Goal: Find specific page/section: Find specific page/section

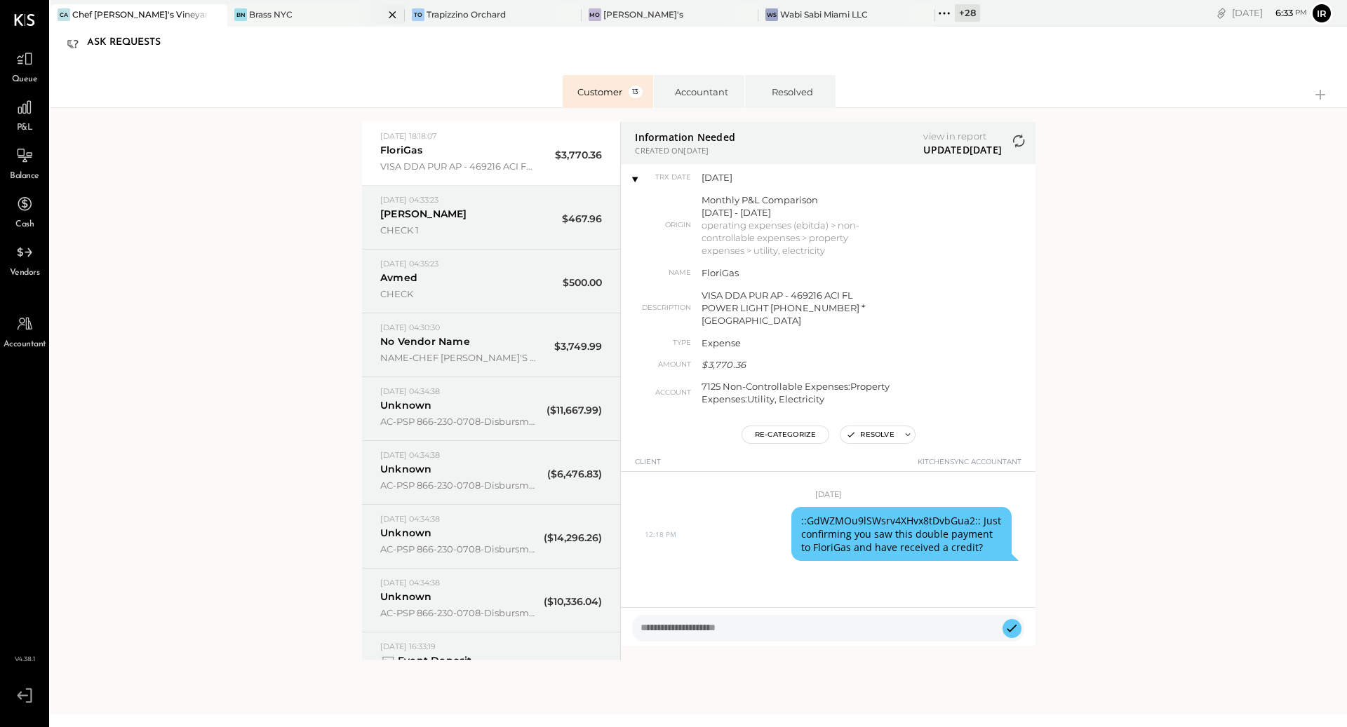
click at [276, 11] on div "Brass NYC" at bounding box center [270, 14] width 43 height 12
